Goal: Communication & Community: Answer question/provide support

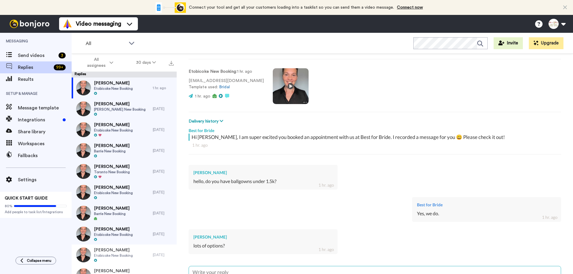
scroll to position [85, 0]
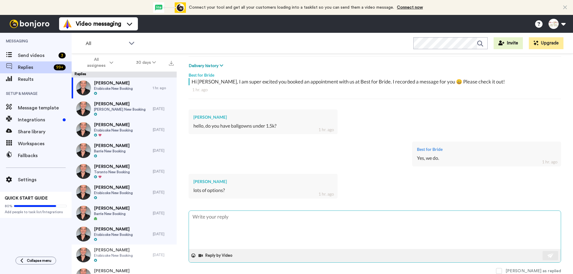
type textarea "W"
type textarea "x"
type textarea "Wh"
type textarea "x"
type textarea "Wha"
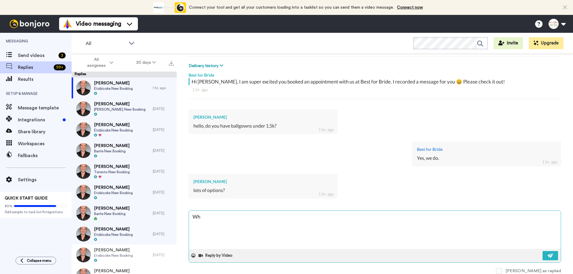
type textarea "x"
type textarea "What"
type textarea "x"
type textarea "What"
type textarea "x"
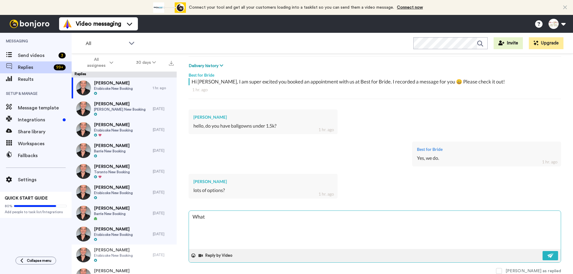
type textarea "What s"
type textarea "x"
type textarea "What si"
type textarea "x"
type textarea "What siz"
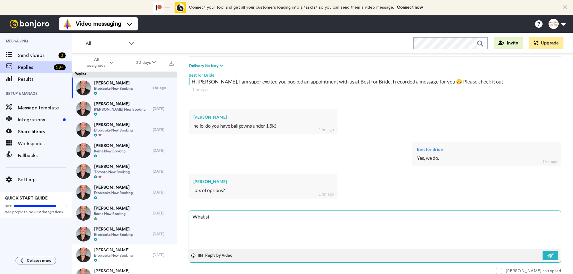
type textarea "x"
type textarea "What size"
type textarea "x"
type textarea "What size"
type textarea "x"
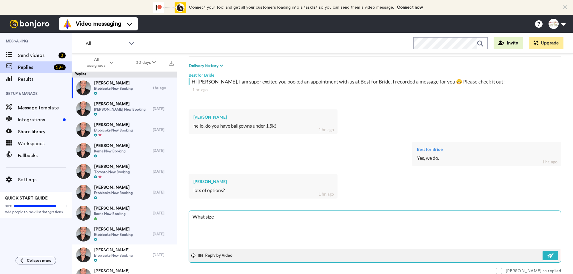
type textarea "What size a"
type textarea "x"
type textarea "What size ar"
type textarea "x"
type textarea "What size are"
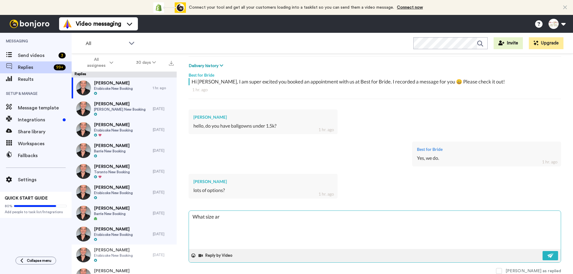
type textarea "x"
type textarea "What size are"
type textarea "x"
type textarea "What size are yo"
type textarea "x"
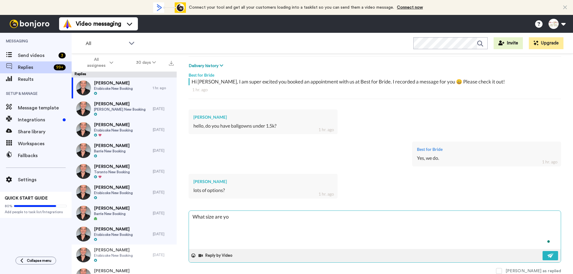
type textarea "What size are you"
type textarea "x"
type textarea "What size are you"
type textarea "x"
type textarea "What size are you l"
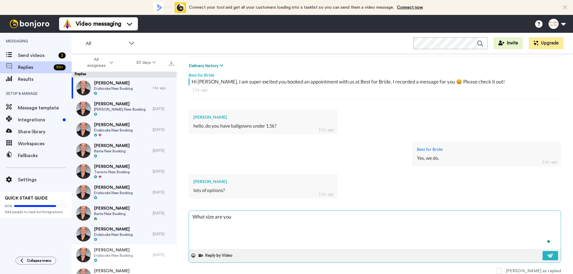
type textarea "x"
type textarea "What size are you lo"
type textarea "x"
type textarea "What size are you loo"
type textarea "x"
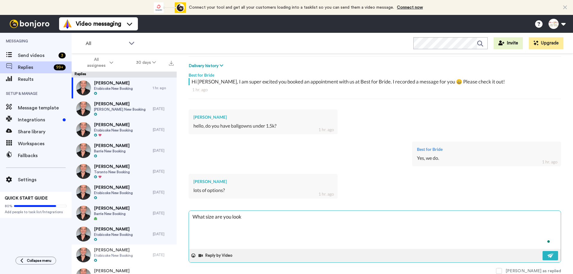
type textarea "What size are you looki"
type textarea "x"
type textarea "What size are you lookin"
type textarea "x"
type textarea "What size are you looking"
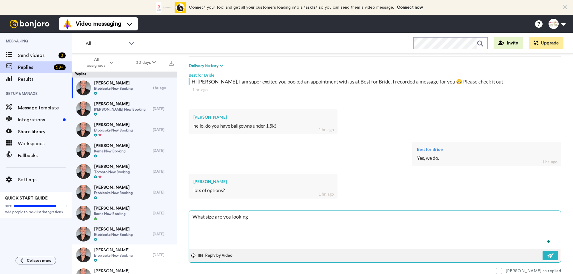
type textarea "x"
type textarea "What size are you looking f"
type textarea "x"
type textarea "What size are you looking fo"
type textarea "x"
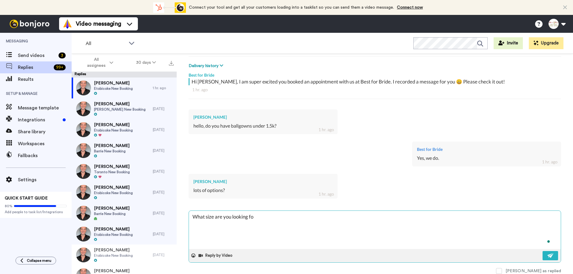
type textarea "What size are you looking for"
type textarea "x"
type textarea "What size are you looking for?"
type textarea "x"
type textarea "What size are you looking for?"
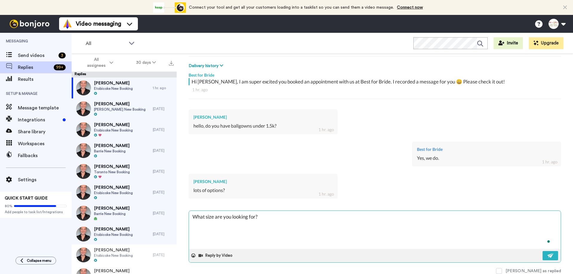
type textarea "x"
type textarea "What size are you looking for? W"
type textarea "x"
type textarea "What size are you looking for? Wh"
type textarea "x"
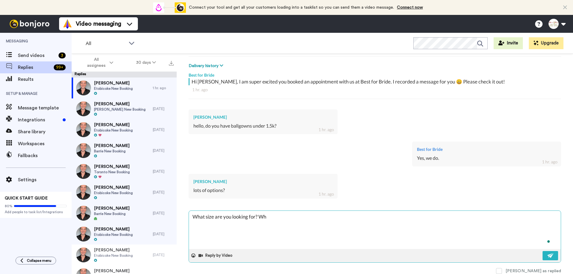
type textarea "What size are you looking for? Whe"
type textarea "x"
type textarea "What size are you looking for? When"
type textarea "x"
type textarea "What size are you looking for? When"
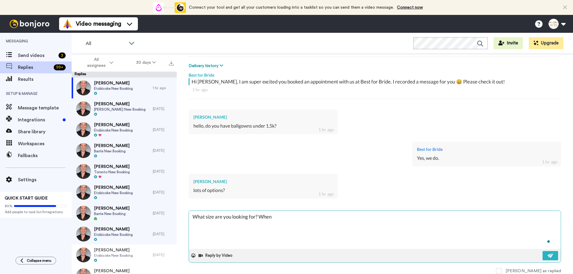
type textarea "x"
type textarea "What size are you looking for? When i"
type textarea "x"
type textarea "What size are you looking for? When is the"
type textarea "x"
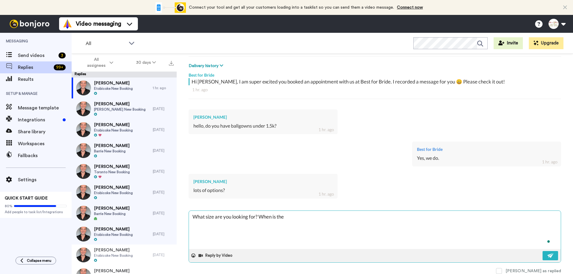
type textarea "What size are you looking for? When is the"
type textarea "x"
type textarea "What size are you looking for? When is the w"
type textarea "x"
type textarea "What size are you looking for? When is the we"
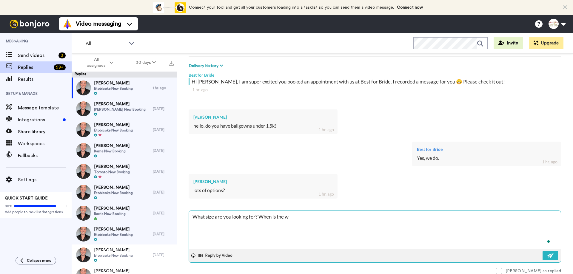
type textarea "x"
type textarea "What size are you looking for? When is the wed"
type textarea "x"
type textarea "What size are you looking for? When is the wedd"
type textarea "x"
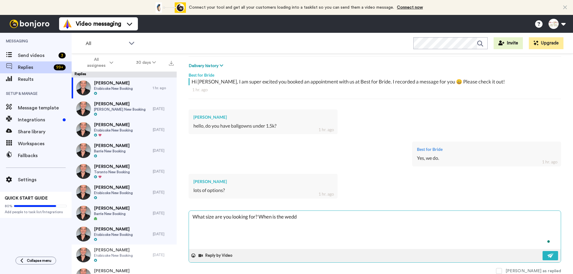
type textarea "What size are you looking for? When is the weddi"
type textarea "x"
type textarea "What size are you looking for? When is the weddin"
type textarea "x"
type textarea "What size are you looking for? When is the wedding"
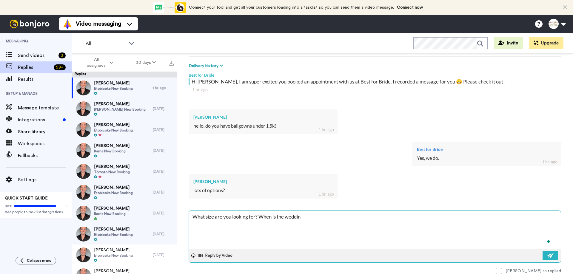
type textarea "x"
type textarea "What size are you looking for? When is the wedding?"
type textarea "x"
type textarea "What size are you looking for? When is the wedding"
type textarea "x"
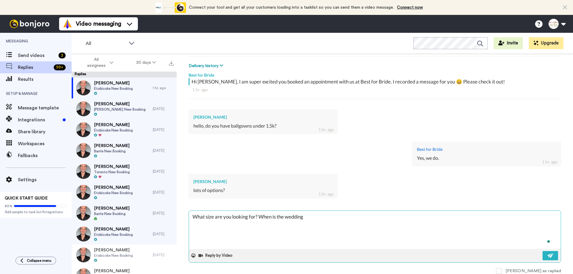
type textarea "What size are you looking for? When is the weddin"
type textarea "x"
type textarea "What size are you looking for? When is the weddi"
type textarea "x"
type textarea "What size are you looking for? When is the wedd"
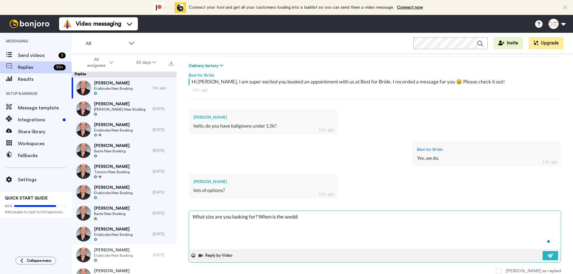
type textarea "x"
type textarea "What size are you looking for? When is the wed"
type textarea "x"
type textarea "What size are you looking for? When is the we"
type textarea "x"
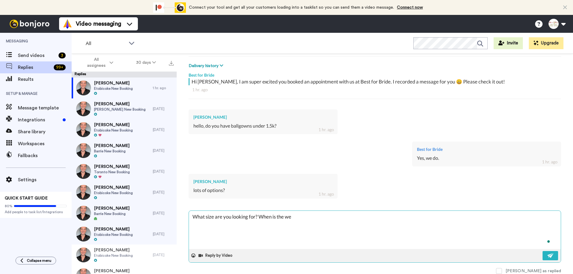
type textarea "What size are you looking for? When is the w"
type textarea "x"
type textarea "What size are you looking for? When is the"
type textarea "x"
type textarea "What size are you looking for? When is the"
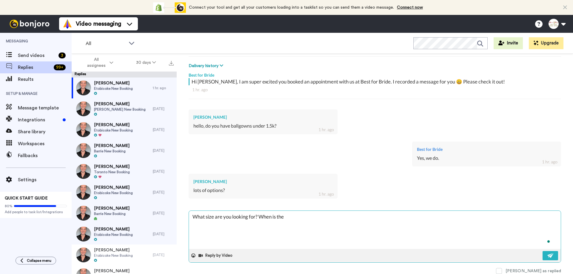
type textarea "x"
type textarea "What size are you looking for? When is th"
type textarea "x"
type textarea "What size are you looking for? When is t"
type textarea "x"
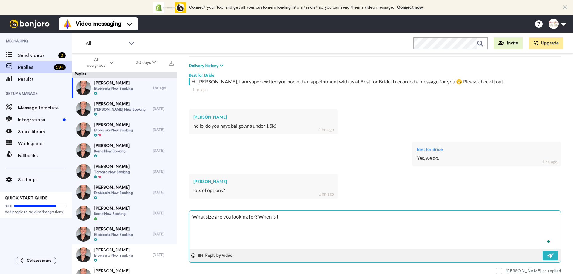
type textarea "What size are you looking for? When is"
type textarea "x"
type textarea "What size are you looking for? When is"
type textarea "x"
type textarea "What size are you looking for? When i"
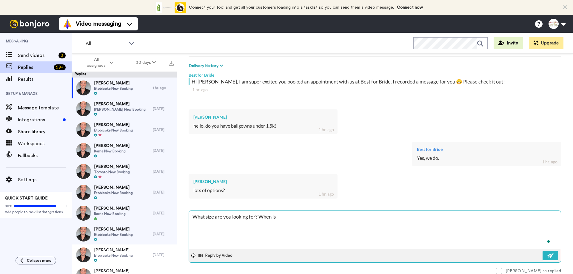
type textarea "x"
type textarea "What size are you looking for? When"
type textarea "x"
type textarea "What size are you looking for? When"
type textarea "x"
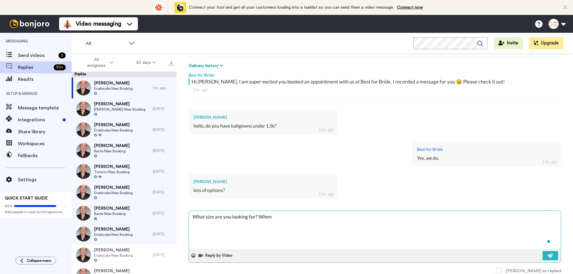
type textarea "What size are you looking for? Whe"
type textarea "x"
type textarea "What size are you looking for? Wh"
type textarea "x"
type textarea "What size are you looking for? W"
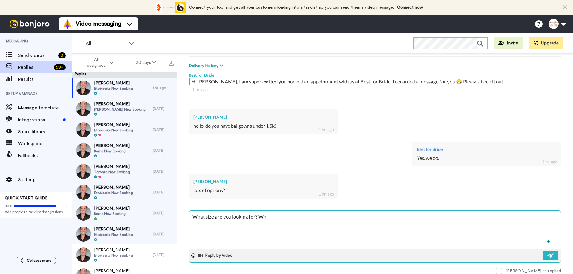
type textarea "x"
type textarea "What size are you looking for?"
type textarea "x"
type textarea "What size are you looking for?"
click at [548, 255] on img at bounding box center [550, 255] width 7 height 5
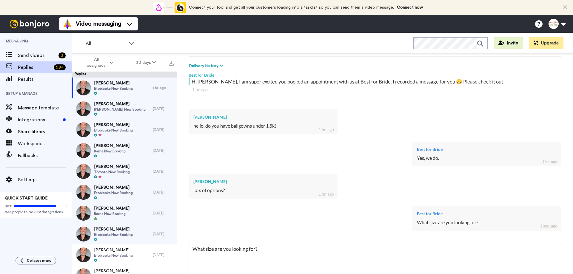
type textarea "x"
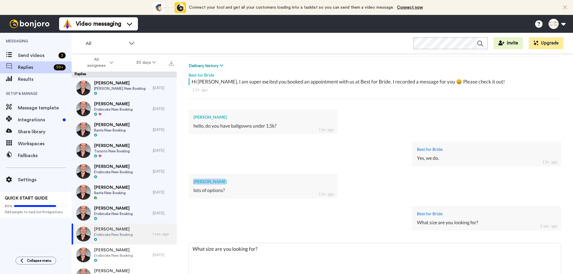
drag, startPoint x: 219, startPoint y: 182, endPoint x: 192, endPoint y: 182, distance: 26.8
click at [192, 182] on div "[PERSON_NAME] lots of options? 1 hr. ago" at bounding box center [262, 186] width 149 height 25
copy div "[PERSON_NAME]"
